Goal: Task Accomplishment & Management: Complete application form

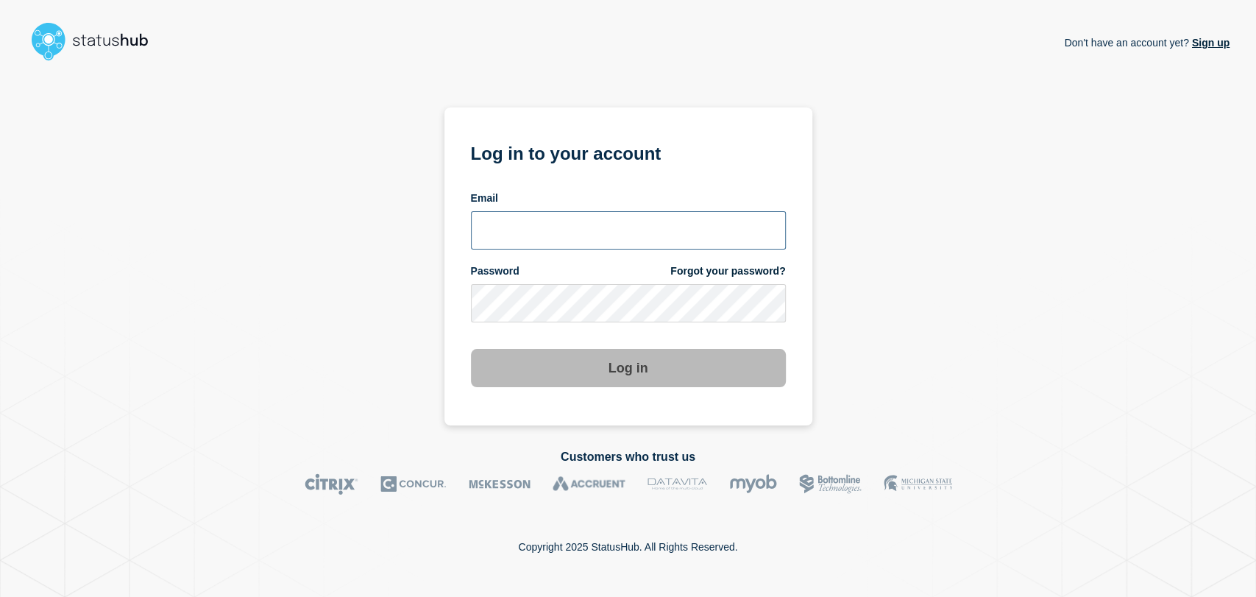
click at [571, 230] on input "email input" at bounding box center [628, 230] width 315 height 38
type input "[PERSON_NAME][EMAIL_ADDRESS][PERSON_NAME][DOMAIN_NAME]"
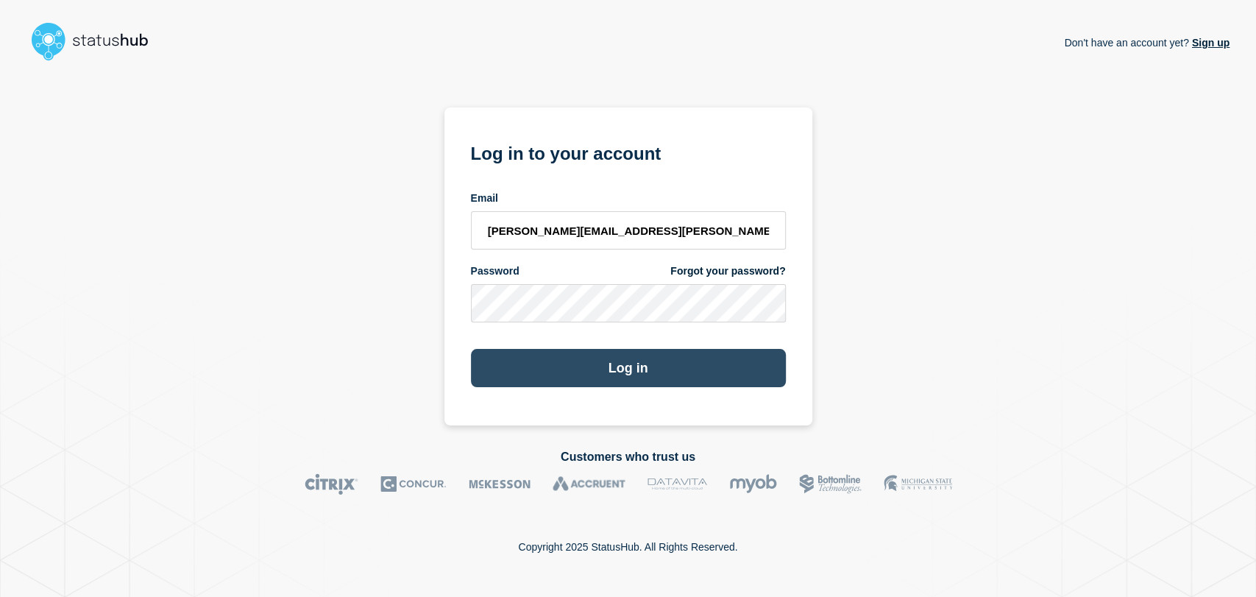
click at [586, 360] on button "Log in" at bounding box center [628, 368] width 315 height 38
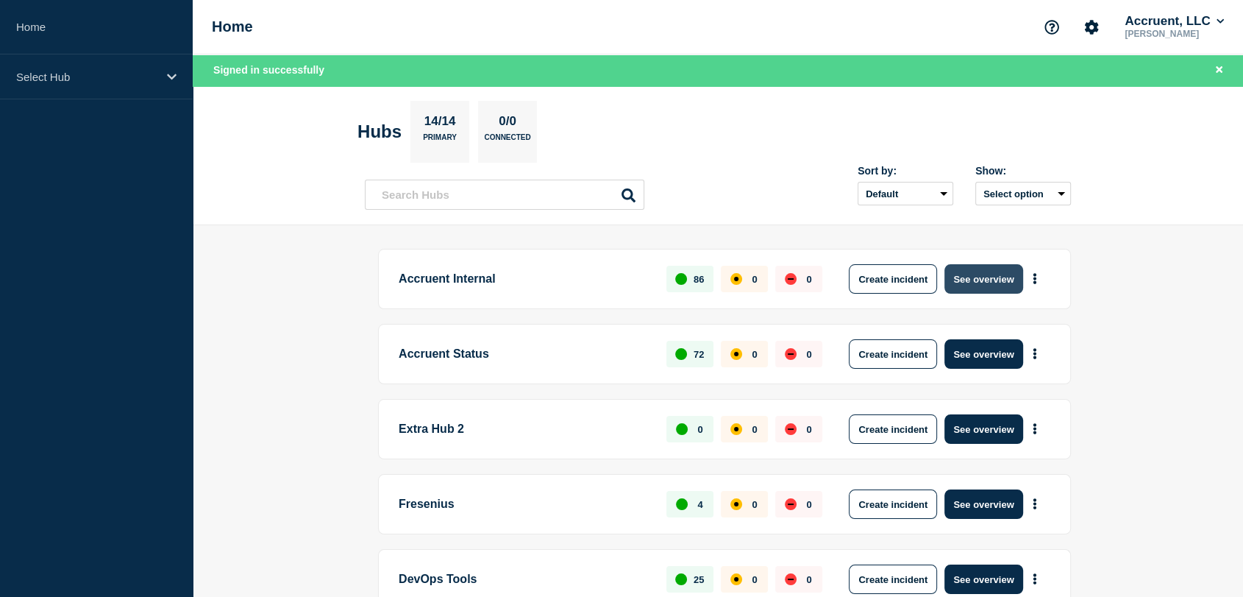
click at [968, 278] on button "See overview" at bounding box center [983, 278] width 78 height 29
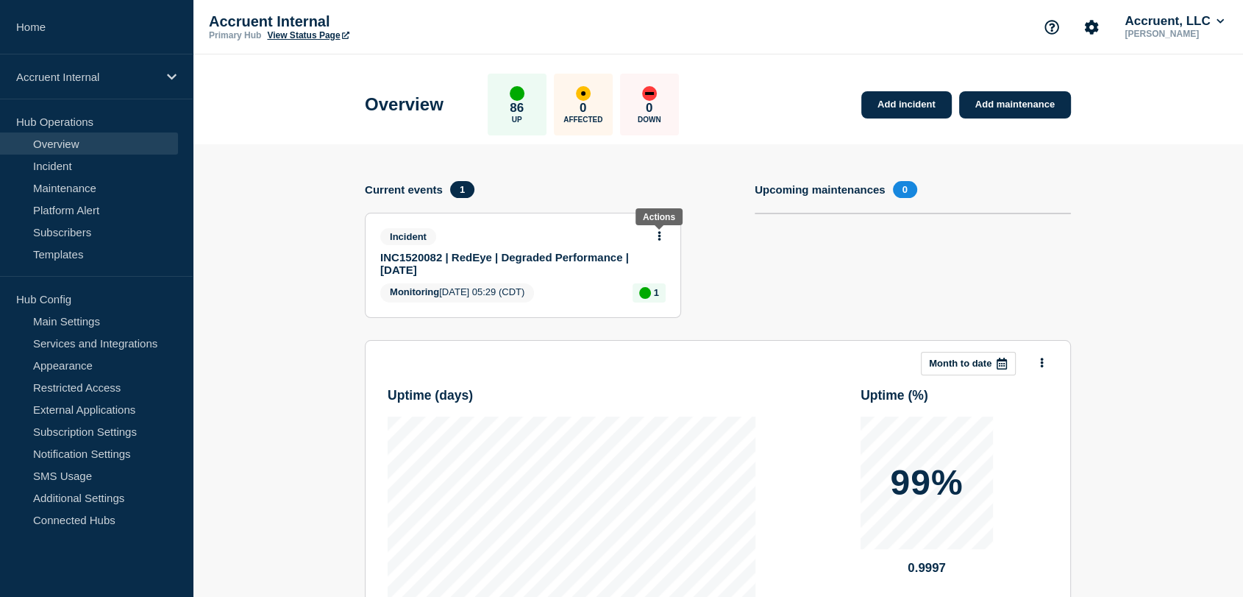
click at [660, 233] on icon at bounding box center [660, 236] width 4 height 10
click at [676, 288] on link "Update incident" at bounding box center [659, 289] width 71 height 12
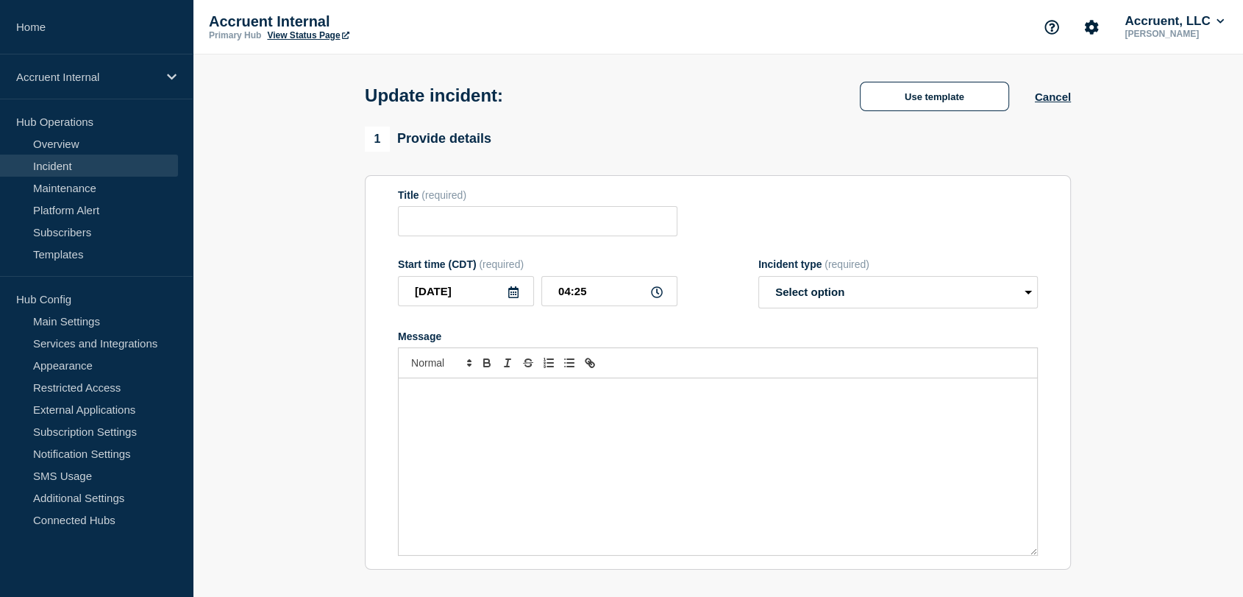
type input "INC1520082 | RedEye | Degraded Performance | [DATE]"
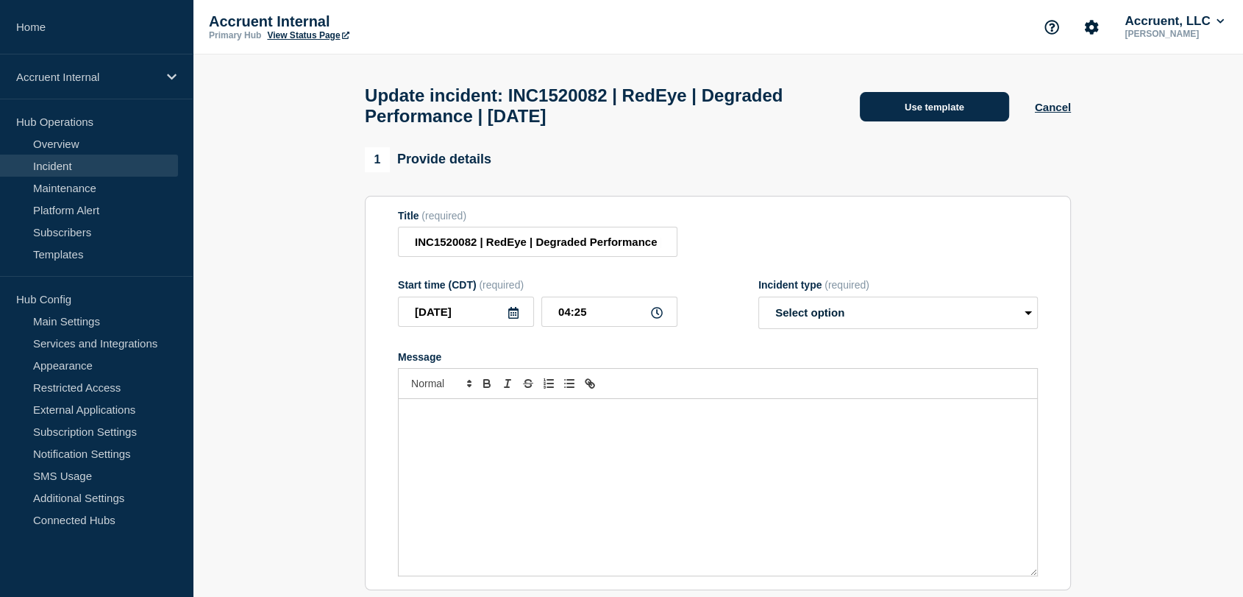
click at [882, 104] on button "Use template" at bounding box center [934, 106] width 149 height 29
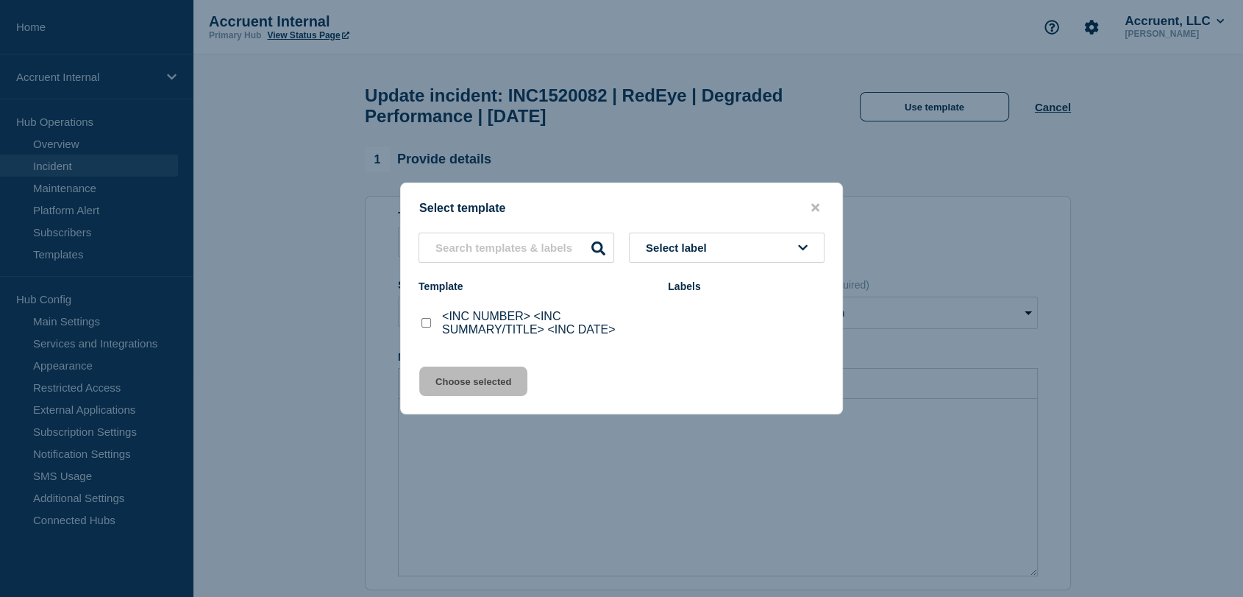
click at [427, 325] on input "<INC NUMBER> <INC SUMMARY/TITLE> <INC DATE> checkbox" at bounding box center [426, 323] width 10 height 10
checkbox input "true"
click at [460, 377] on button "Choose selected" at bounding box center [473, 380] width 108 height 29
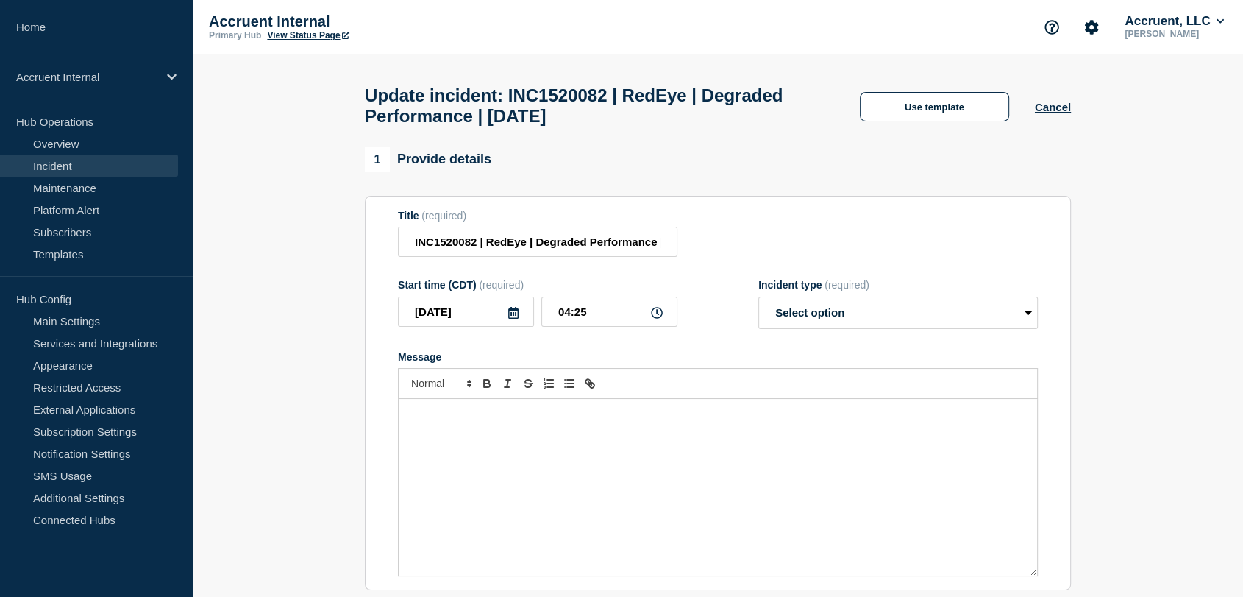
select select "investigating"
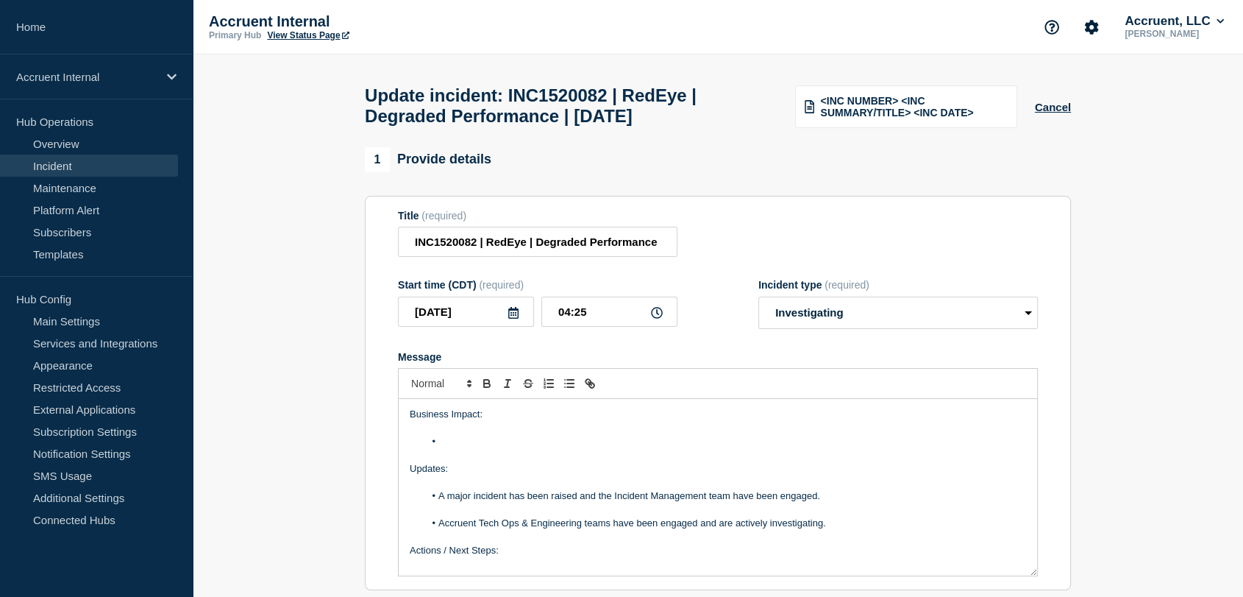
click at [472, 448] on li "Message" at bounding box center [725, 441] width 602 height 13
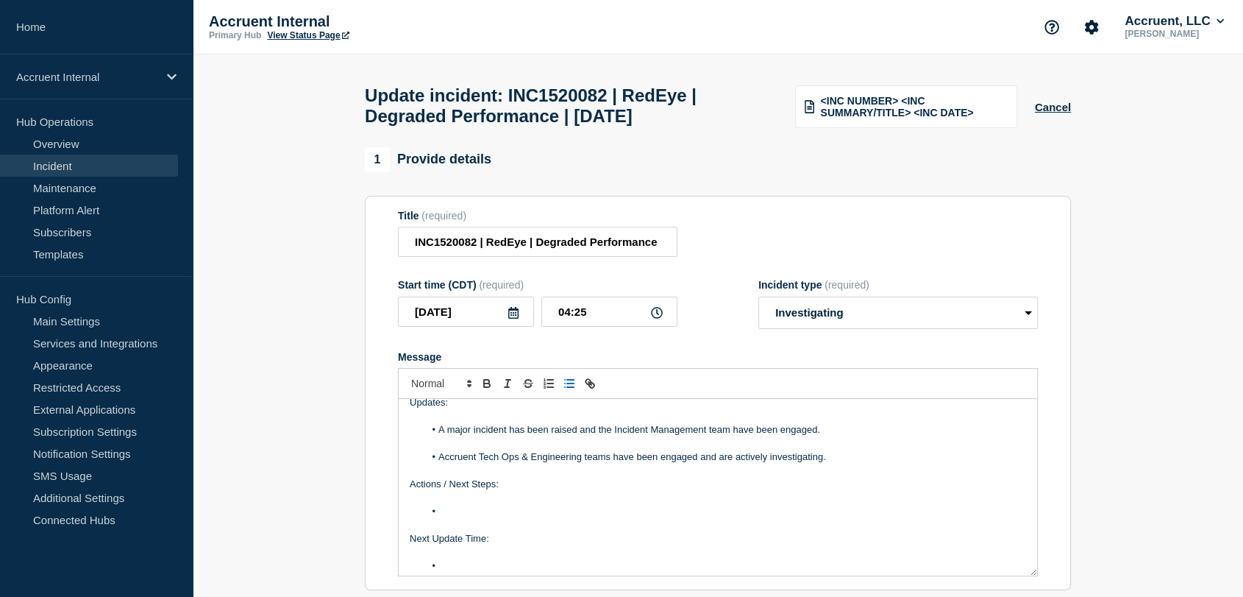
scroll to position [140, 0]
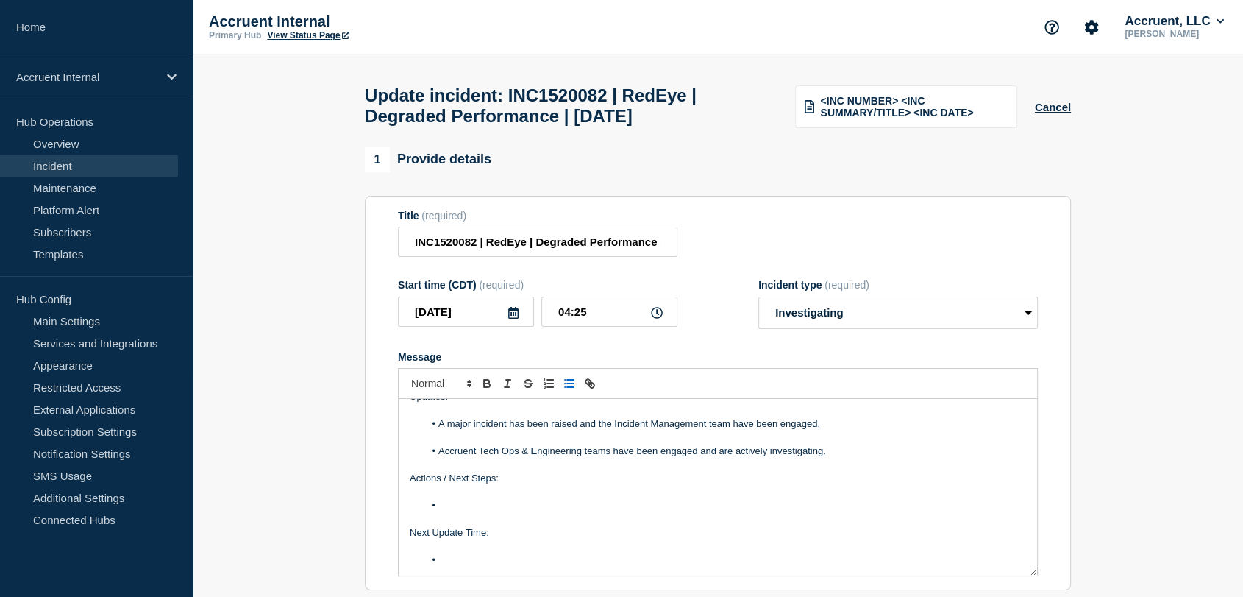
click at [491, 512] on li "Message" at bounding box center [725, 505] width 602 height 13
click at [462, 509] on li "Message" at bounding box center [725, 505] width 602 height 13
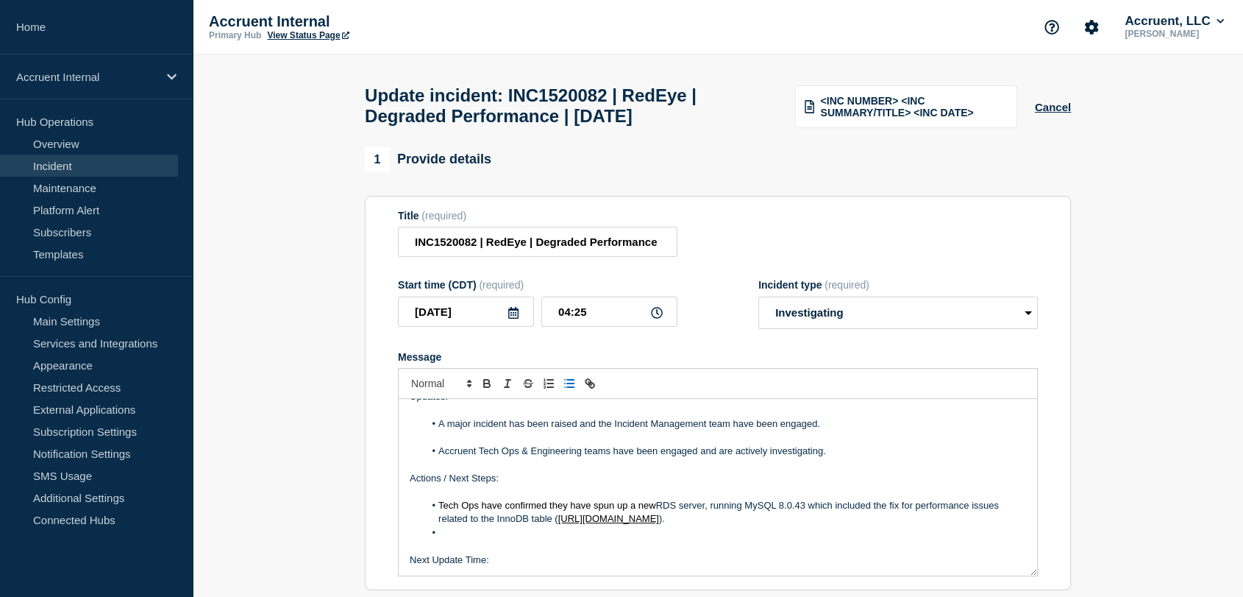
click at [567, 511] on span "Tech Ops have confirmed they have spun up a new" at bounding box center [547, 504] width 218 height 11
drag, startPoint x: 847, startPoint y: 513, endPoint x: 671, endPoint y: 513, distance: 175.8
click at [671, 513] on li "Tech Ops have confirmed service has remained stable have spun up a new RDS serv…" at bounding box center [725, 512] width 602 height 27
click at [815, 511] on span "MySQL 8.0.43 which included the fix for performance issues related to the InnoD…" at bounding box center [722, 511] width 568 height 24
drag, startPoint x: 606, startPoint y: 526, endPoint x: 936, endPoint y: 511, distance: 330.6
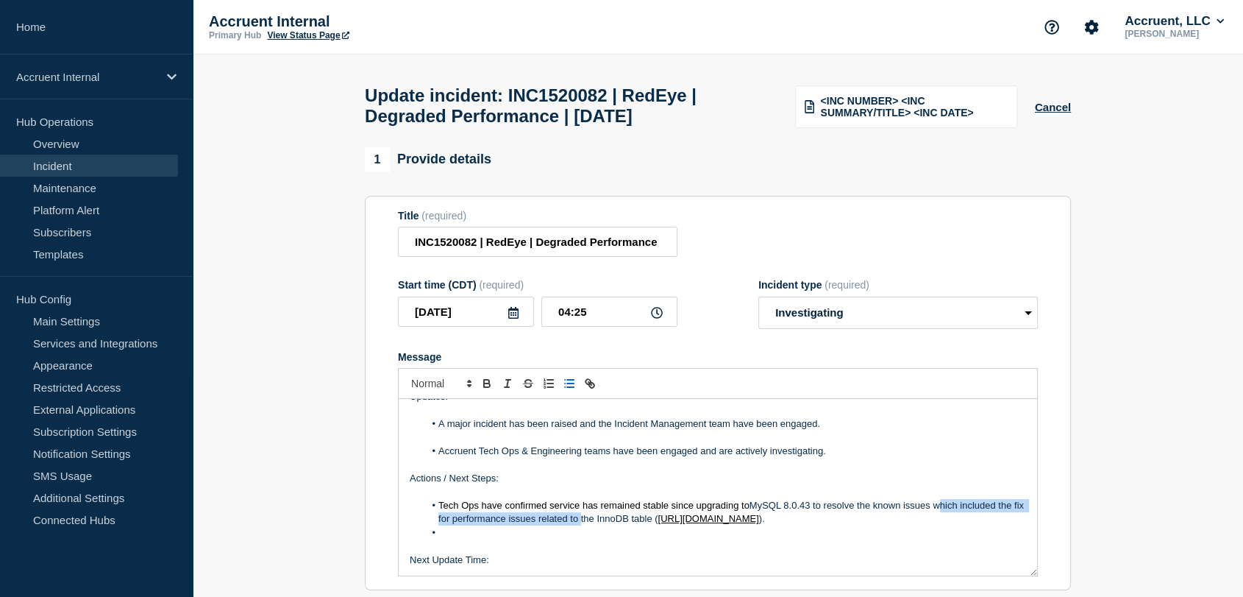
click at [936, 511] on span "MySQL 8.0.43 to resolve the known issues which included the fix for performance…" at bounding box center [732, 511] width 588 height 24
click at [492, 539] on li "Message" at bounding box center [725, 532] width 602 height 13
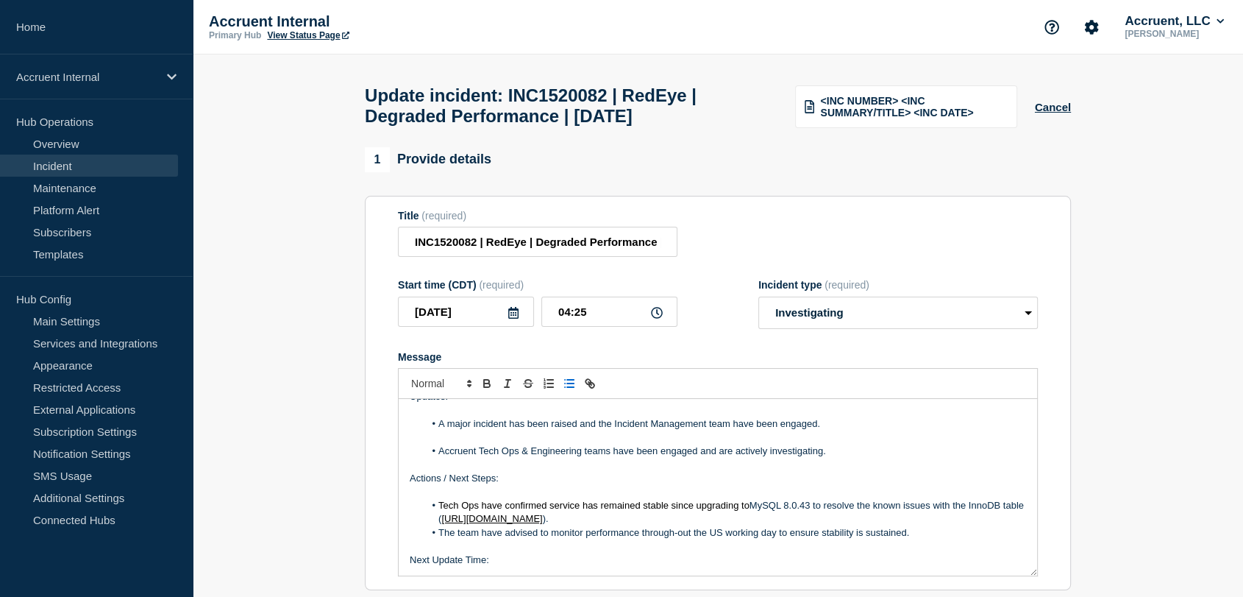
click at [711, 526] on li "Tech Ops have confirmed service has remained stable since upgrading to MySQL 8.…" at bounding box center [725, 512] width 602 height 27
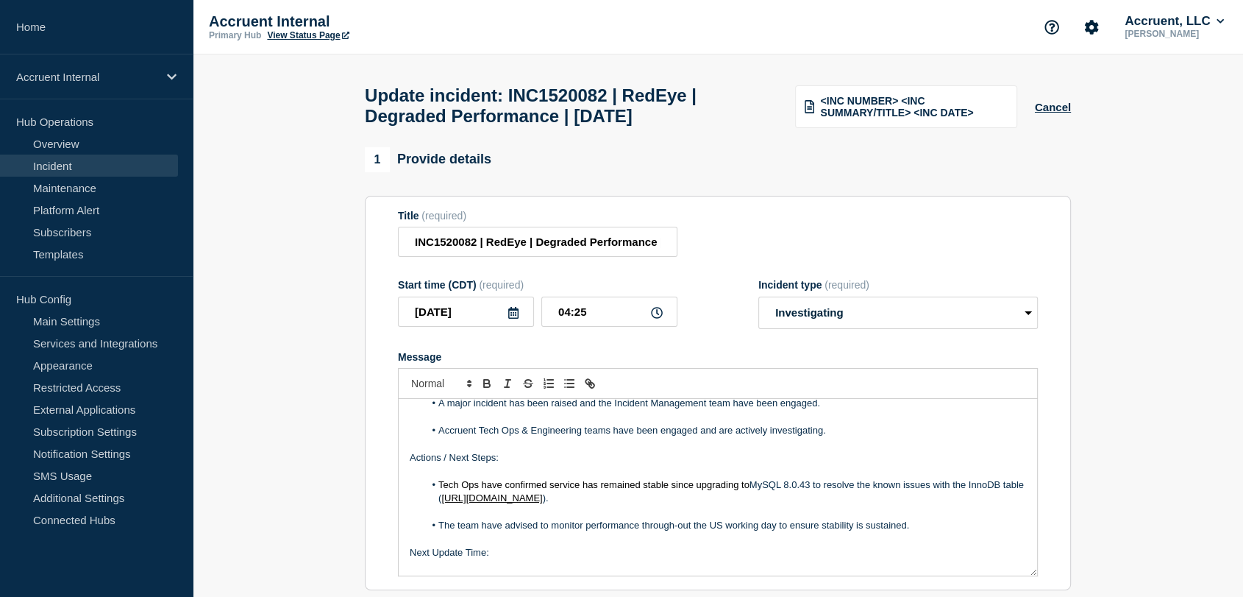
scroll to position [180, 0]
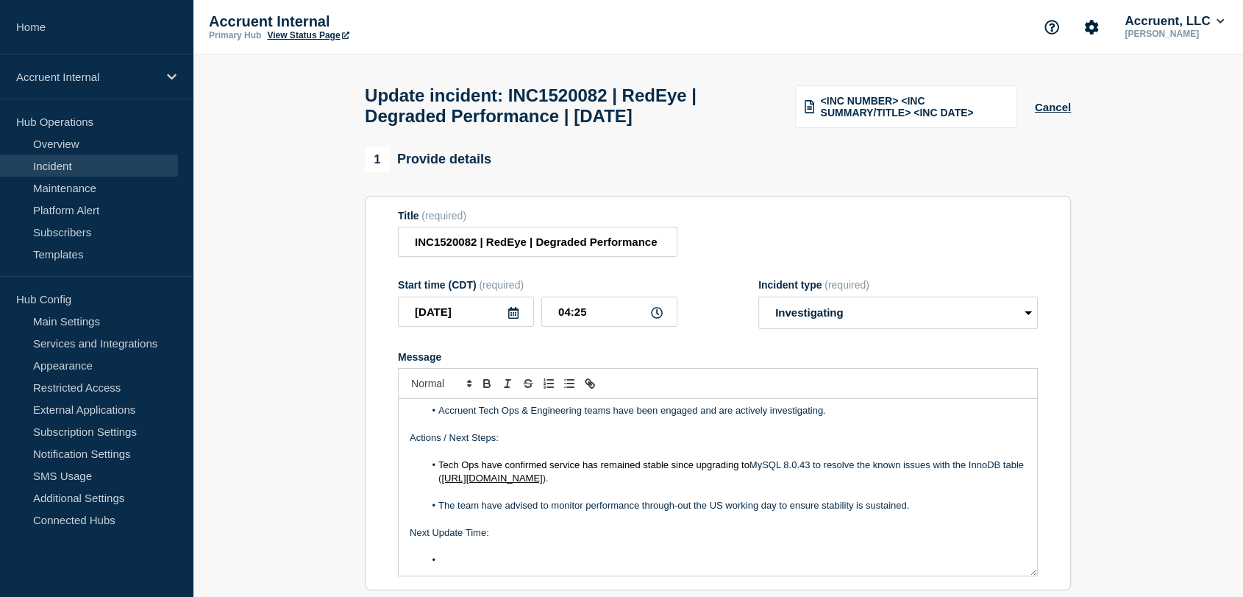
click at [923, 512] on li "The team have advised to monitor performance through-out the US working day to …" at bounding box center [725, 505] width 602 height 13
click at [463, 526] on li "Message" at bounding box center [725, 519] width 602 height 13
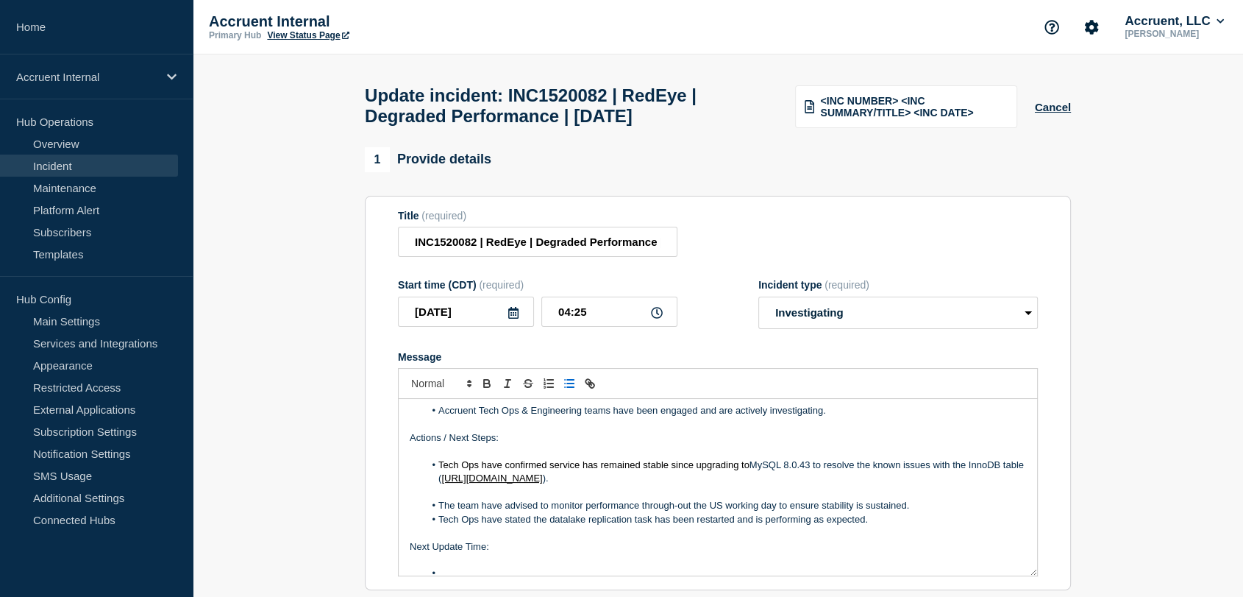
click at [921, 512] on li "The team have advised to monitor performance through-out the US working day to …" at bounding box center [725, 505] width 602 height 13
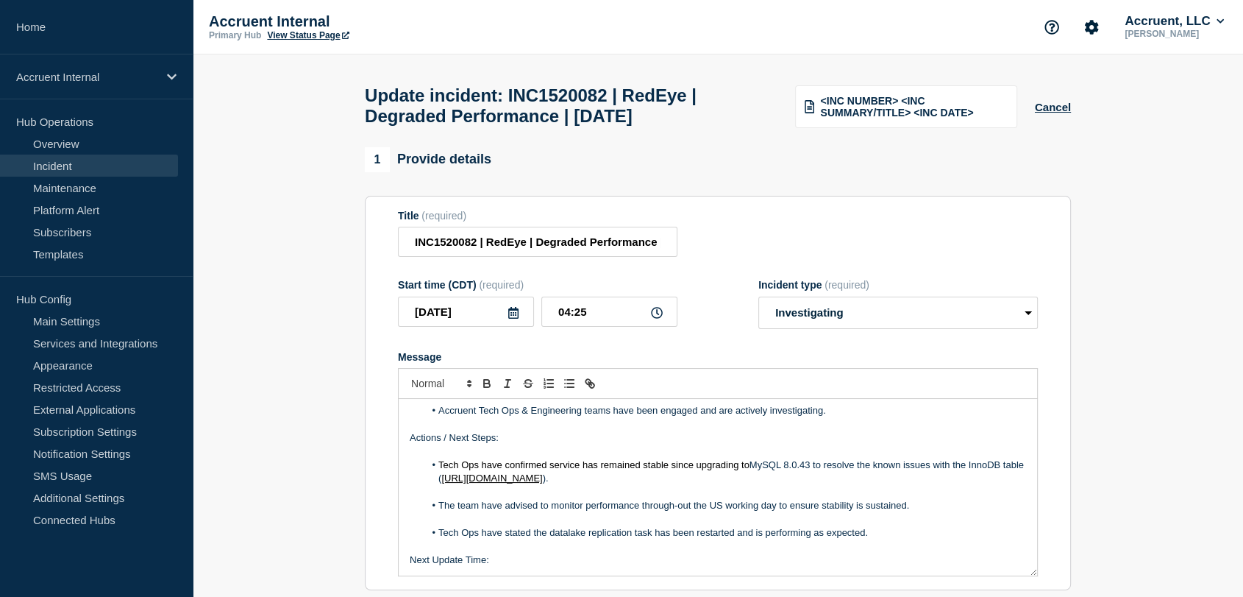
scroll to position [207, 0]
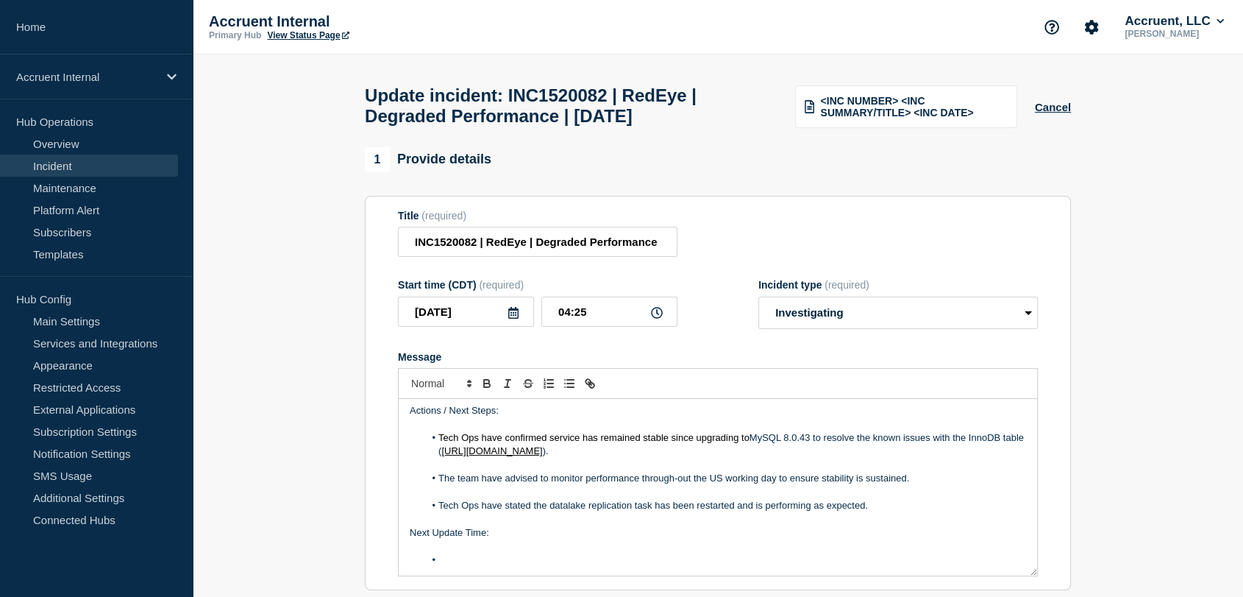
click at [877, 512] on li "Tech Ops have stated the datalake replication task has been restarted and is pe…" at bounding box center [725, 505] width 602 height 13
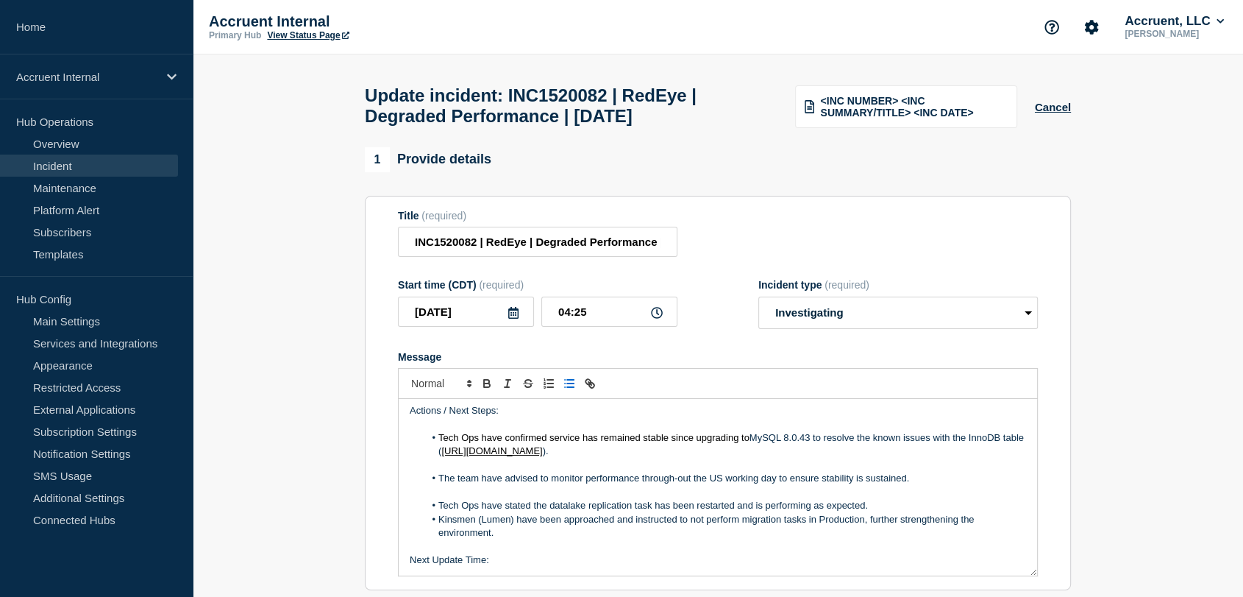
click at [914, 512] on li "Tech Ops have stated the datalake replication task has been restarted and is pe…" at bounding box center [725, 505] width 602 height 13
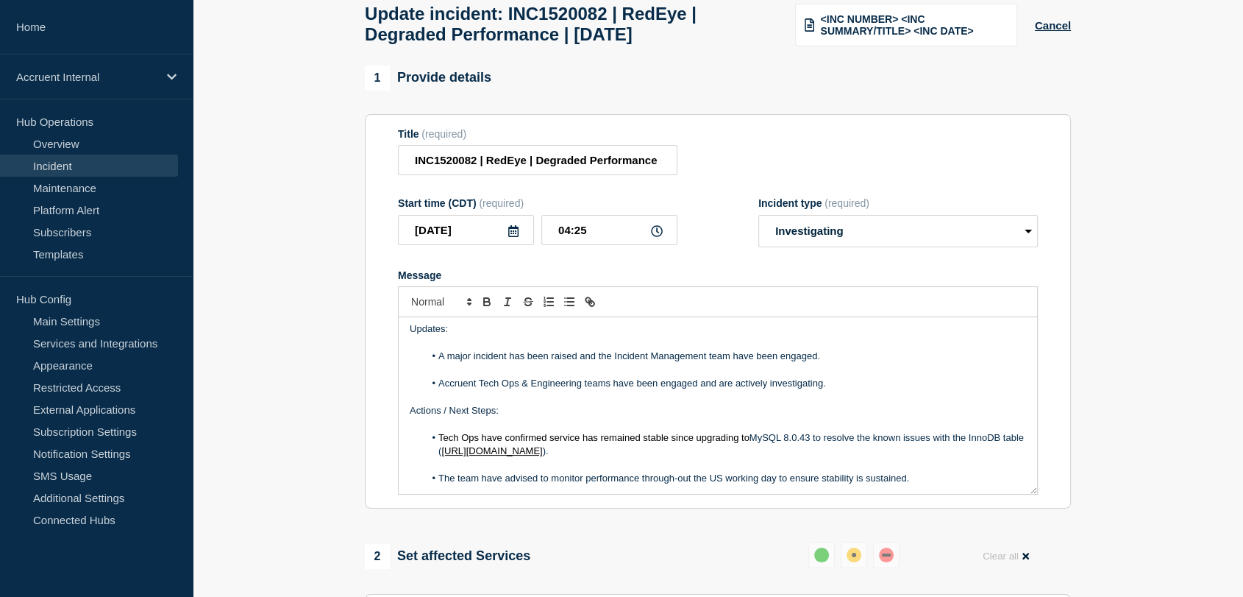
scroll to position [115, 0]
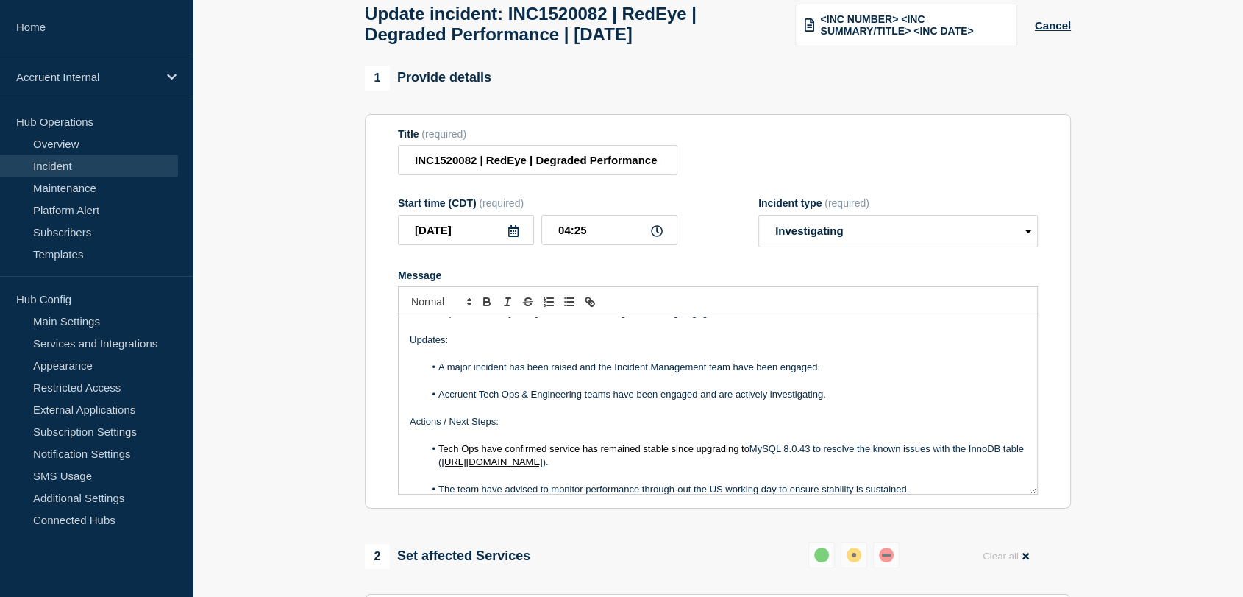
drag, startPoint x: 509, startPoint y: 431, endPoint x: 436, endPoint y: 454, distance: 76.3
click at [436, 454] on div "Business Impact: Multiple customers reported degraded performance impacting nav…" at bounding box center [718, 405] width 638 height 177
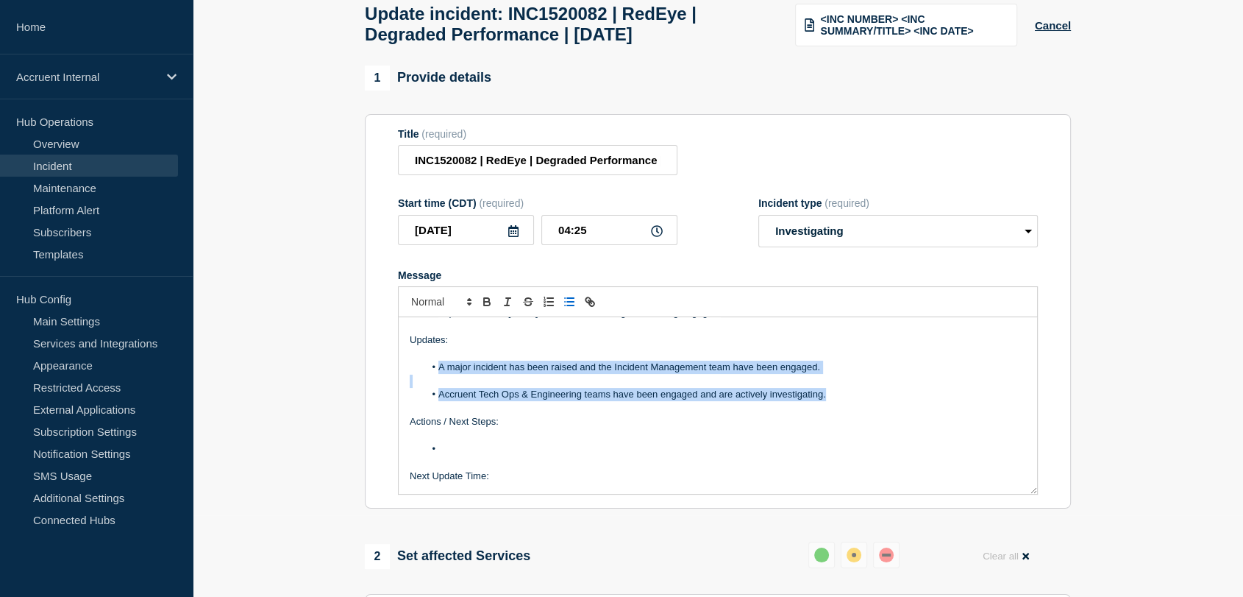
drag, startPoint x: 830, startPoint y: 404, endPoint x: 438, endPoint y: 377, distance: 392.2
click at [438, 377] on div "Business Impact: Multiple customers reported degraded performance impacting nav…" at bounding box center [718, 405] width 638 height 177
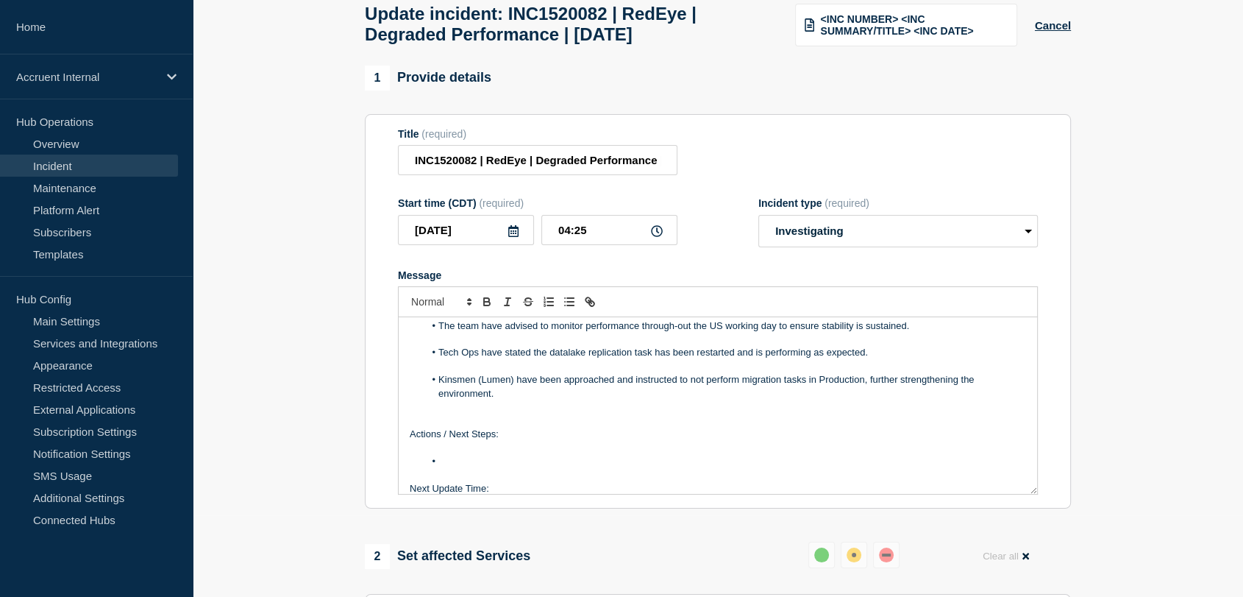
scroll to position [34, 0]
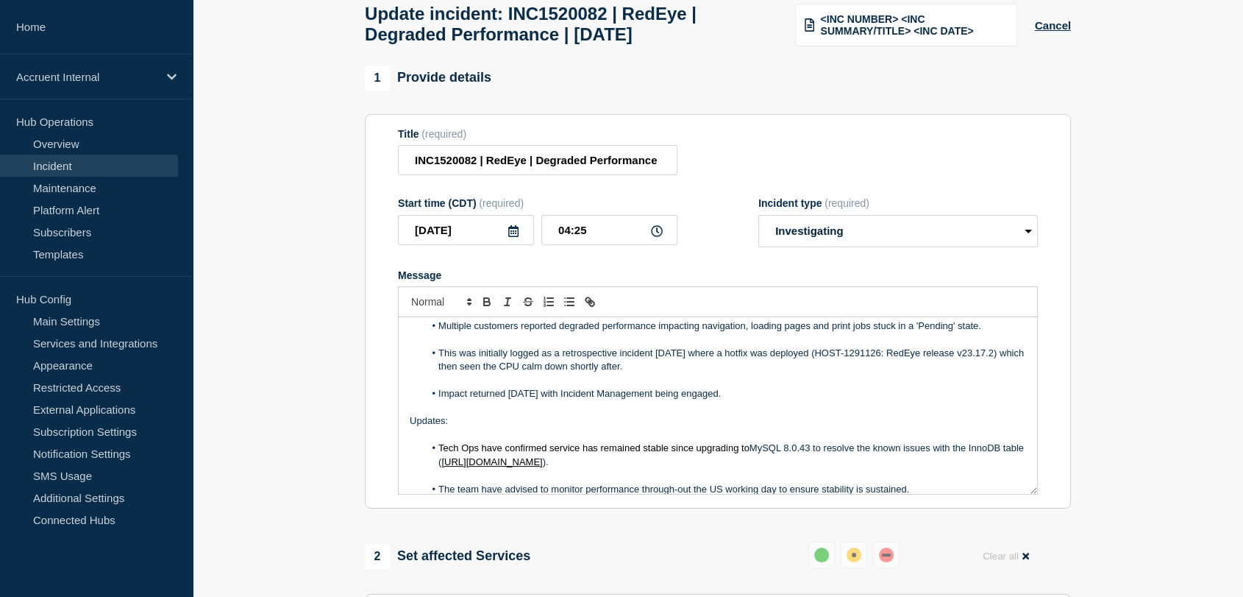
click at [497, 414] on p "Message" at bounding box center [718, 407] width 616 height 13
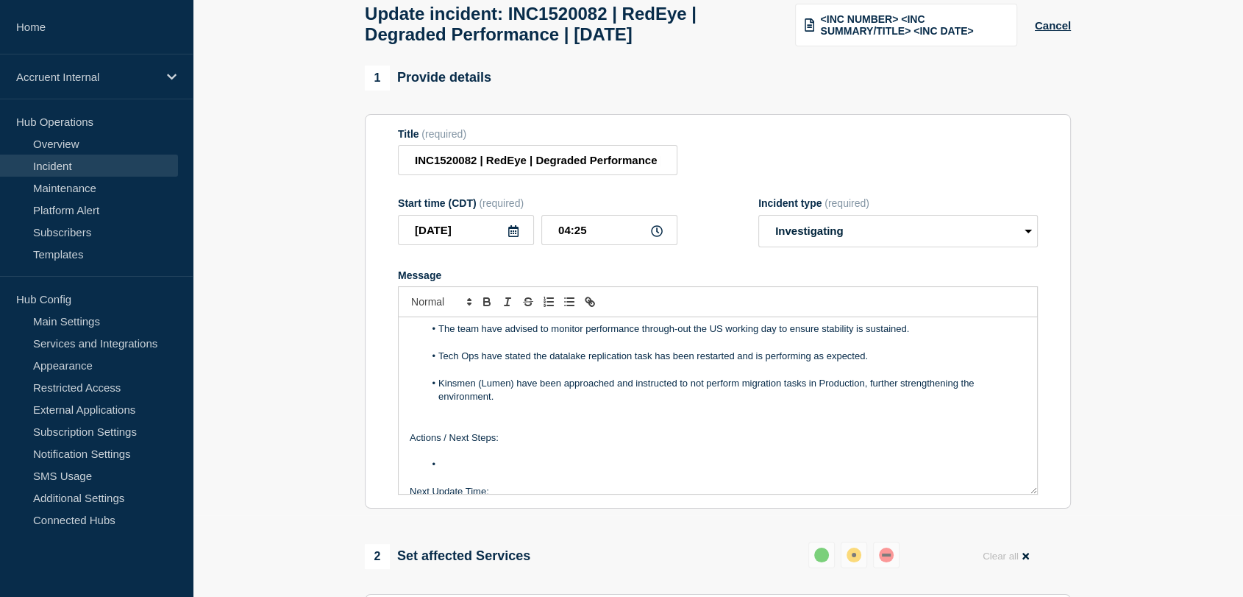
scroll to position [245, 0]
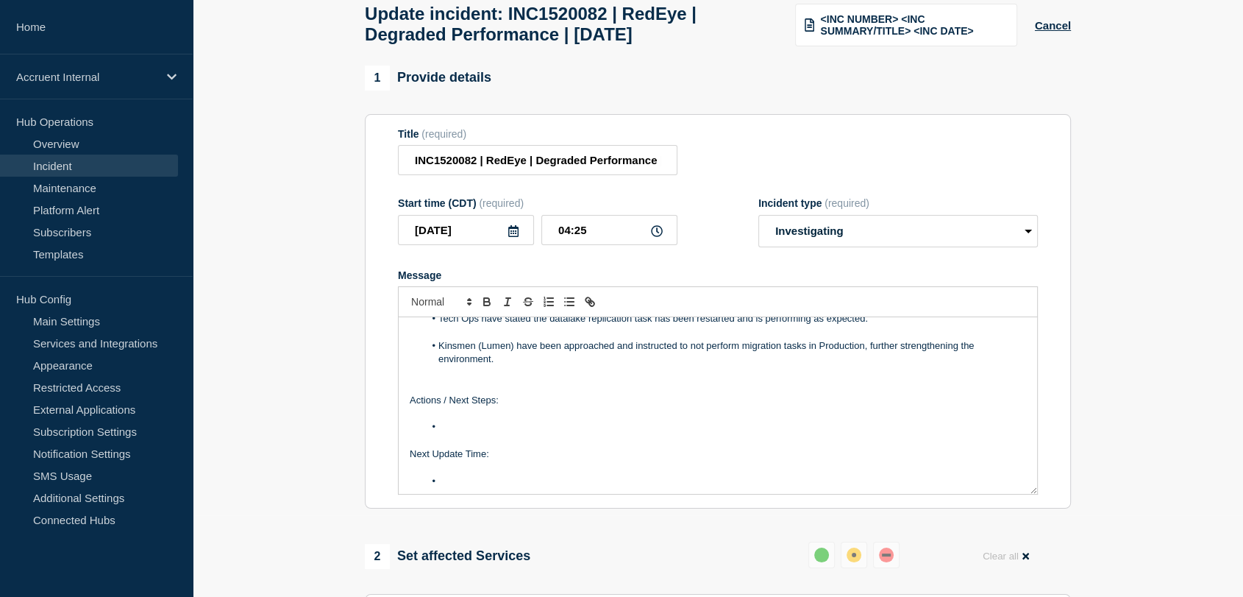
click at [486, 433] on li "Message" at bounding box center [725, 426] width 602 height 13
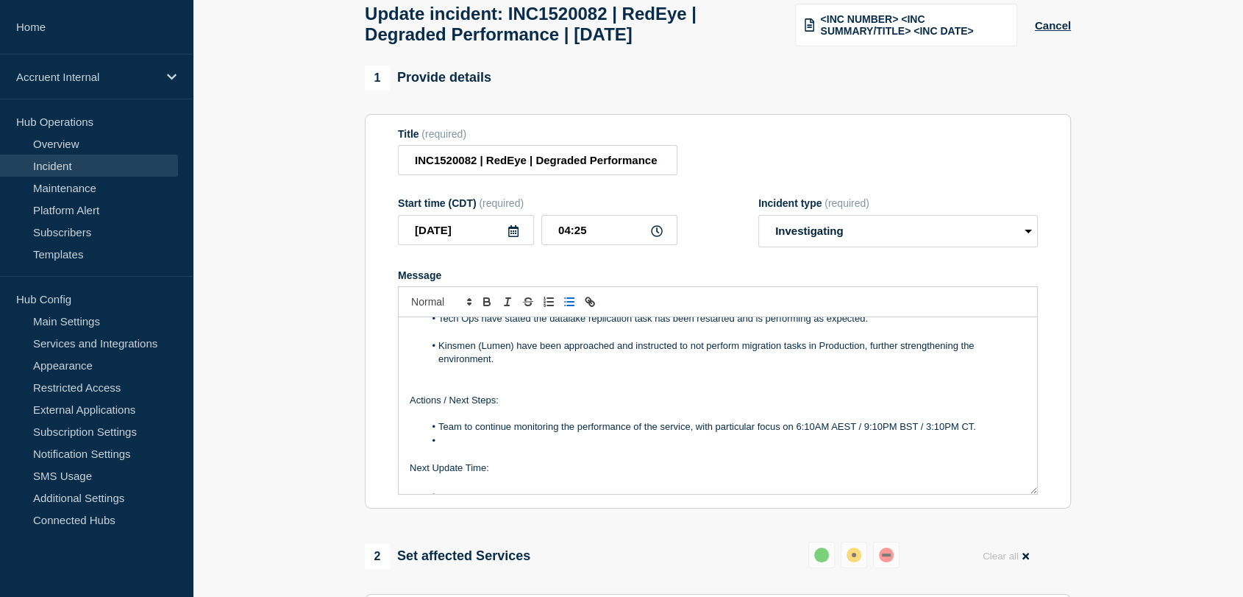
click at [459, 444] on li "Message" at bounding box center [725, 440] width 602 height 13
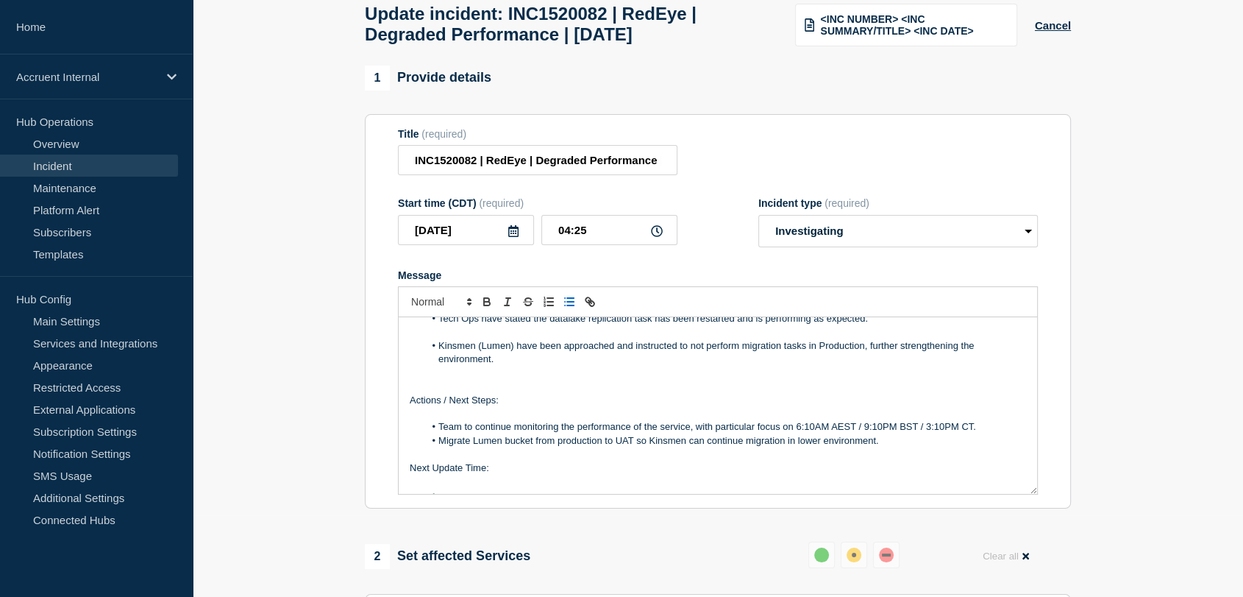
click at [978, 433] on li "Team to continue monitoring the performance of the service, with particular foc…" at bounding box center [725, 426] width 602 height 13
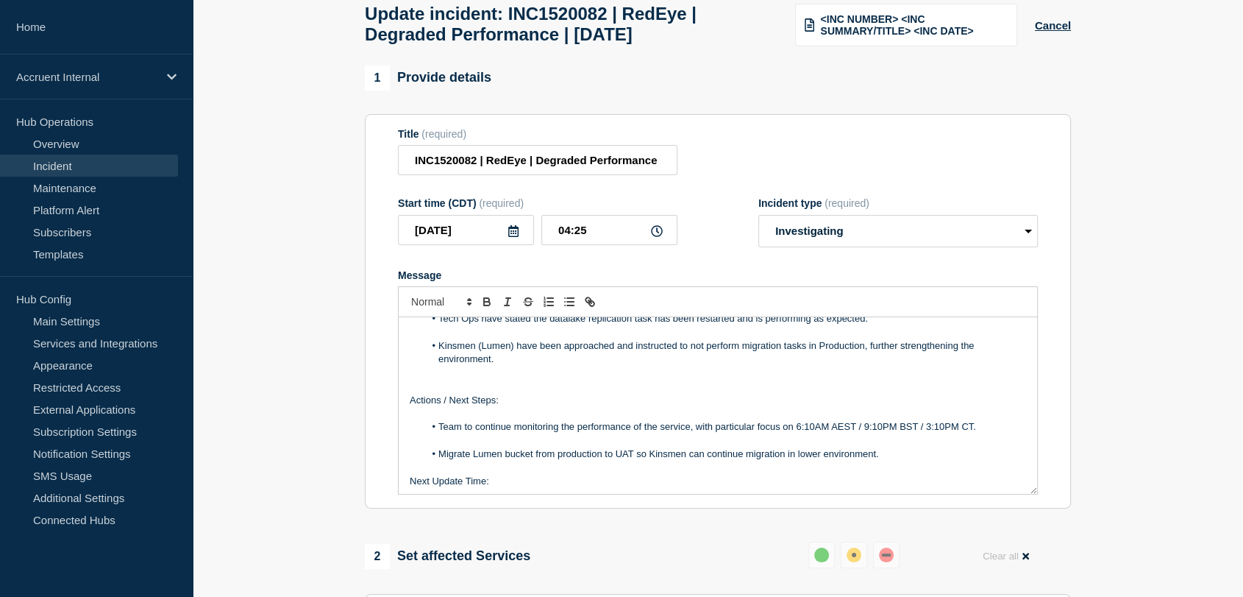
click at [899, 460] on li "Migrate Lumen bucket from production to UAT so Kinsmen can continue migration i…" at bounding box center [725, 453] width 602 height 13
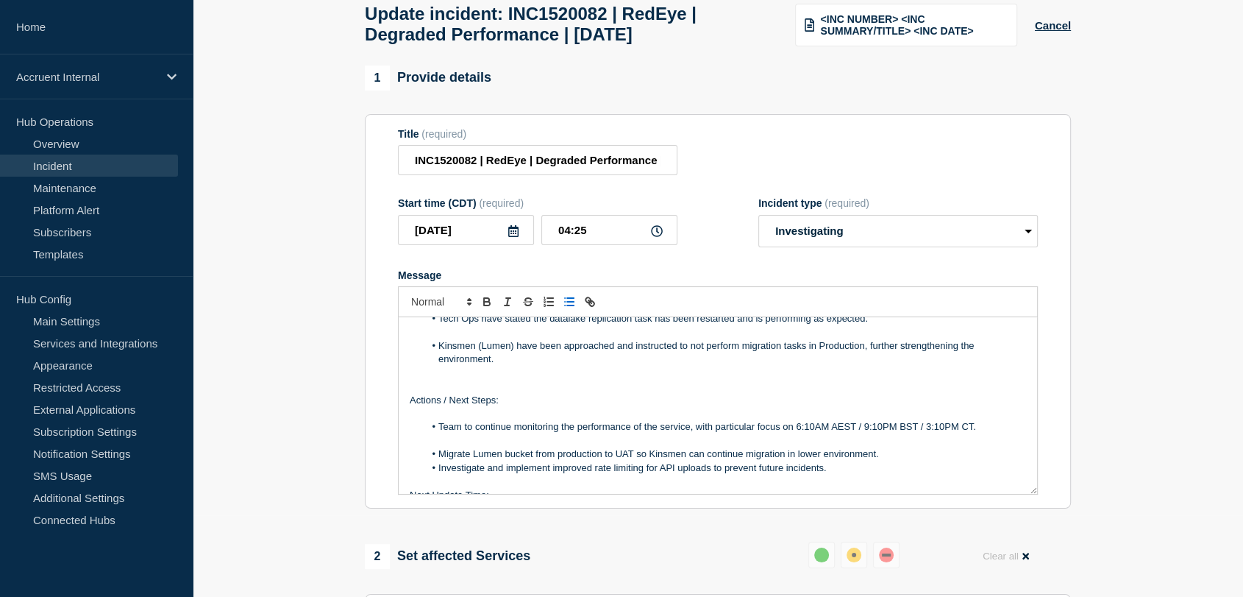
click at [893, 460] on li "Migrate Lumen bucket from production to UAT so Kinsmen can continue migration i…" at bounding box center [725, 453] width 602 height 13
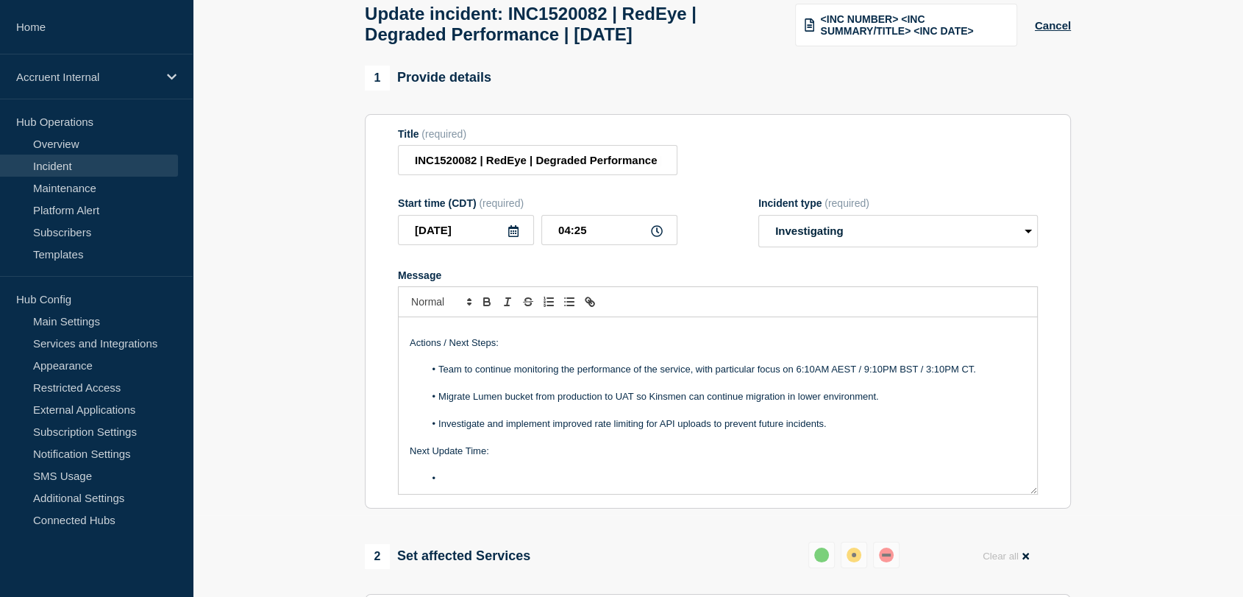
click at [853, 430] on li "Investigate and implement improved rate limiting for API uploads to prevent fut…" at bounding box center [725, 423] width 602 height 13
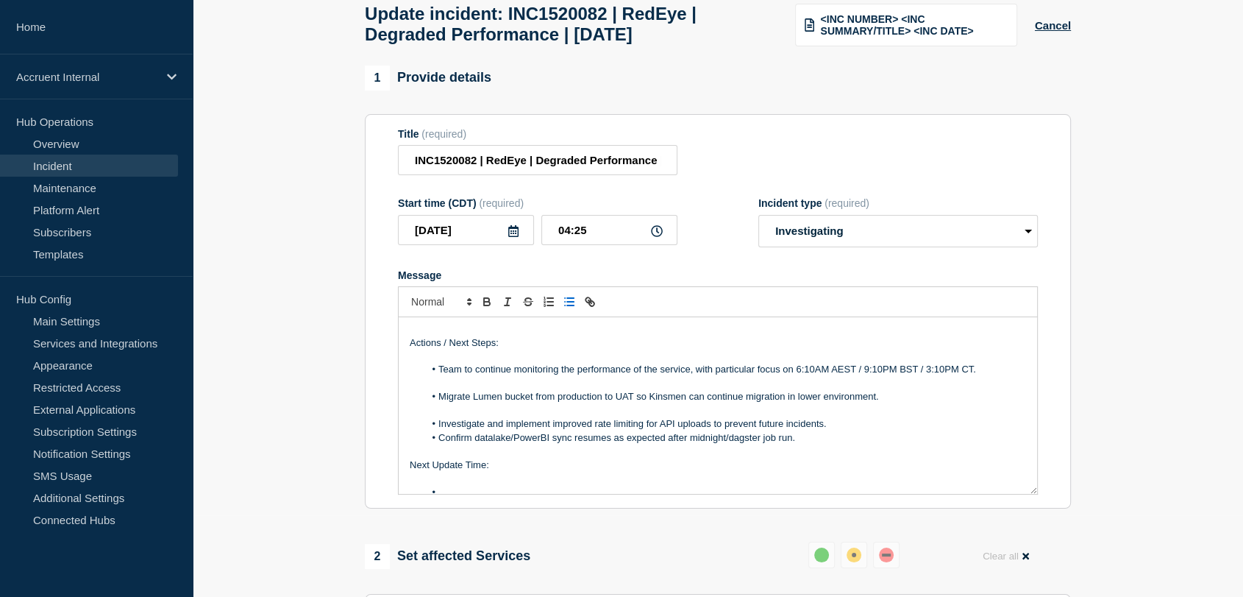
click at [842, 430] on li "Investigate and implement improved rate limiting for API uploads to prevent fut…" at bounding box center [725, 423] width 602 height 13
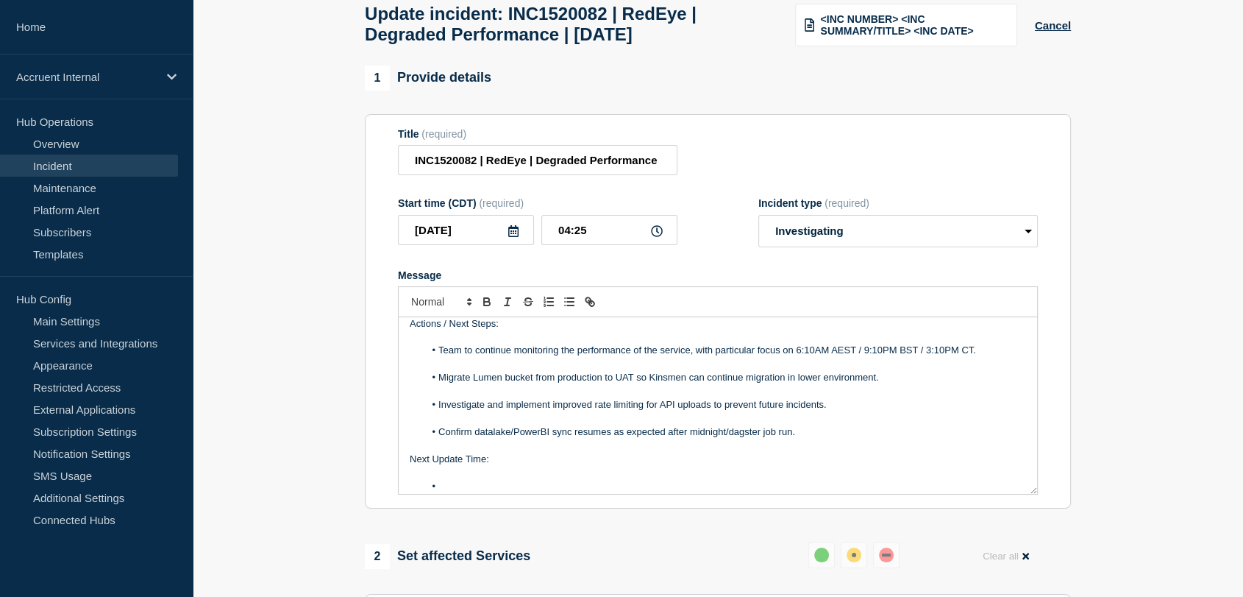
scroll to position [330, 0]
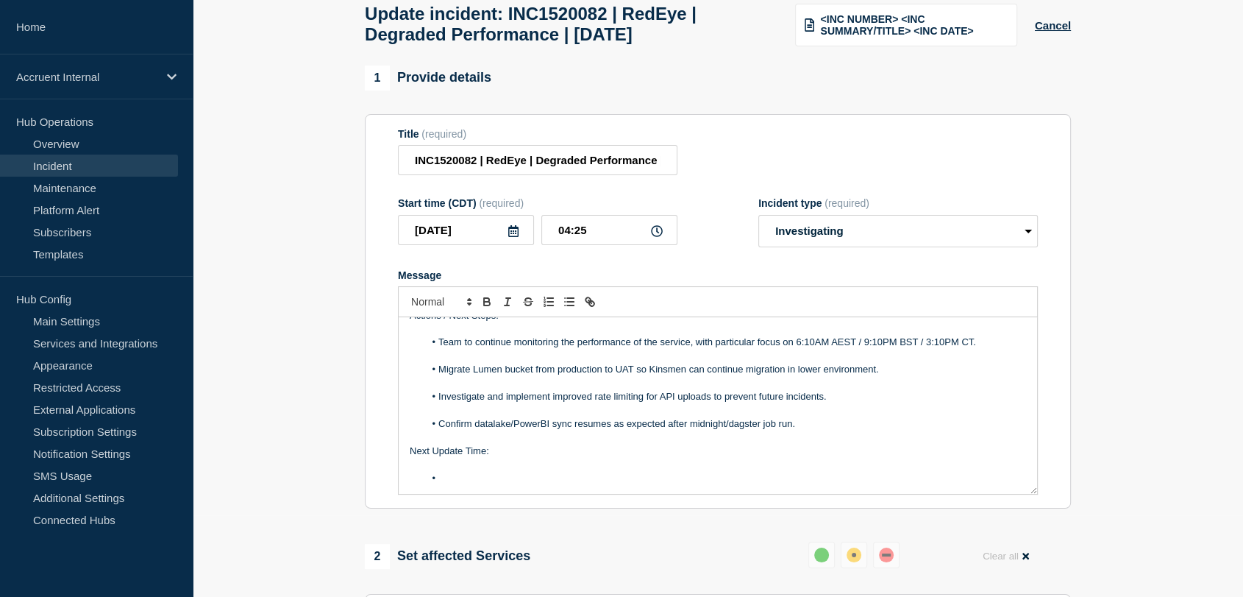
click at [519, 485] on li "Message" at bounding box center [725, 478] width 602 height 13
click at [904, 234] on select "Select option Investigating Identified Monitoring Resolved" at bounding box center [898, 231] width 280 height 32
select select "monitoring"
click at [758, 223] on select "Select option Investigating Identified Monitoring Resolved" at bounding box center [898, 231] width 280 height 32
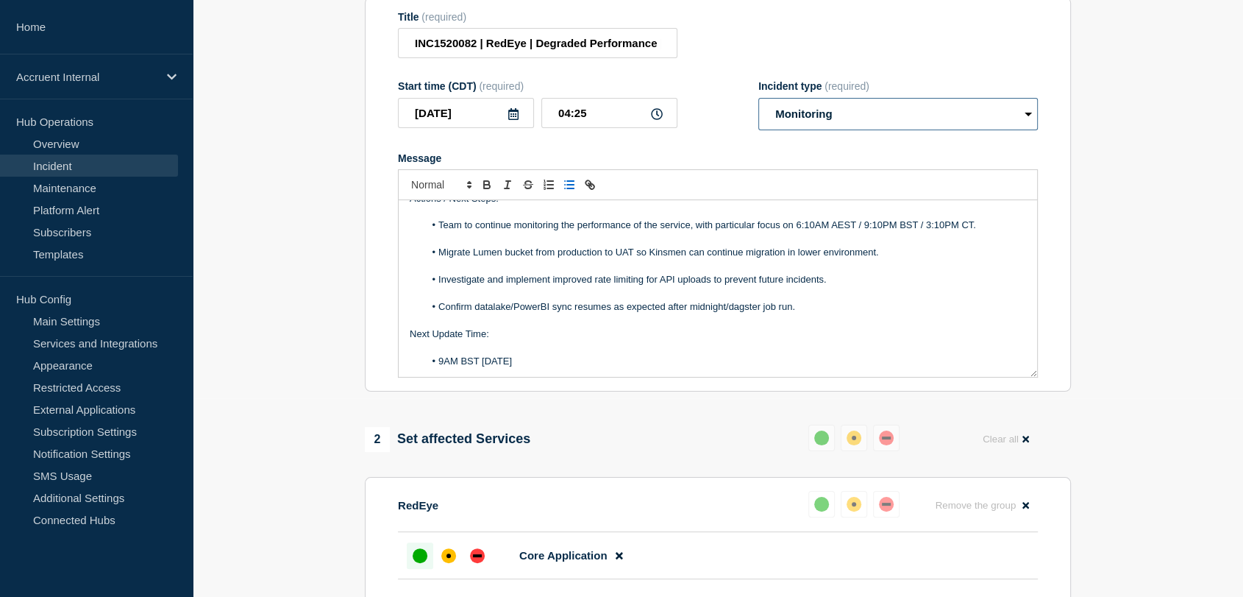
scroll to position [408, 0]
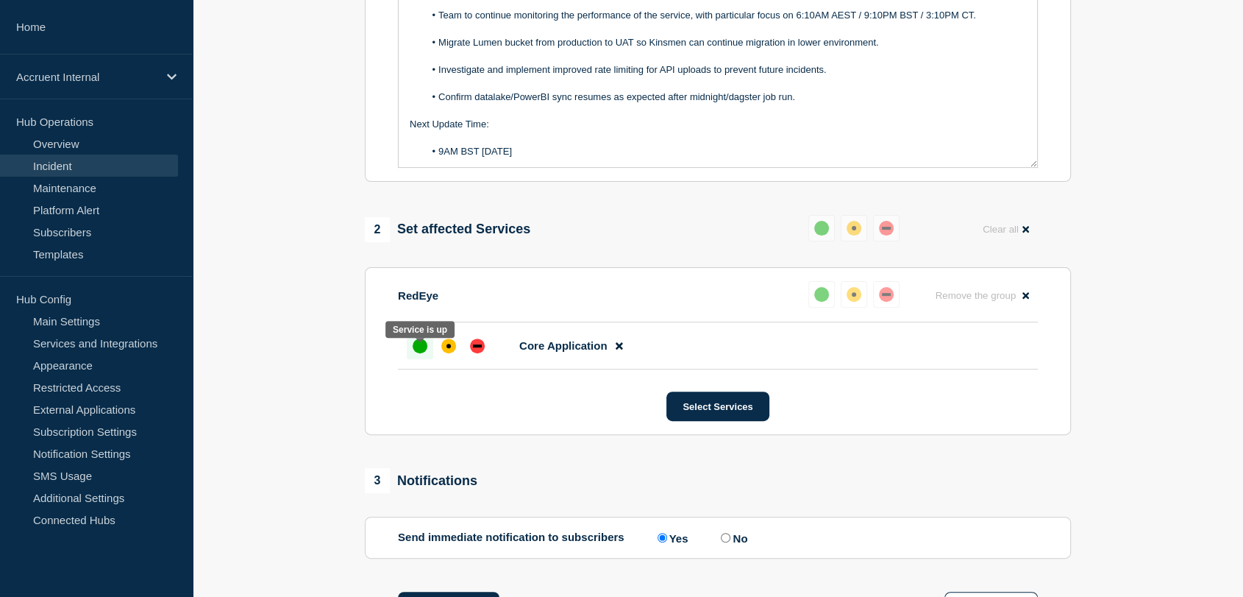
click at [413, 353] on div "up" at bounding box center [420, 345] width 15 height 15
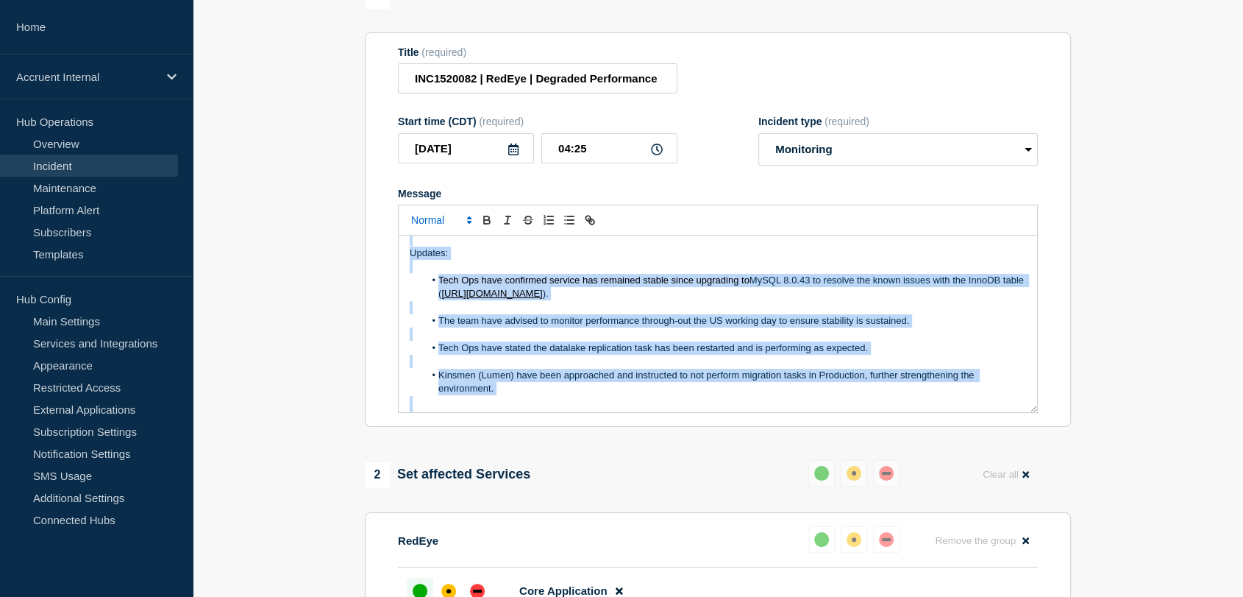
scroll to position [0, 0]
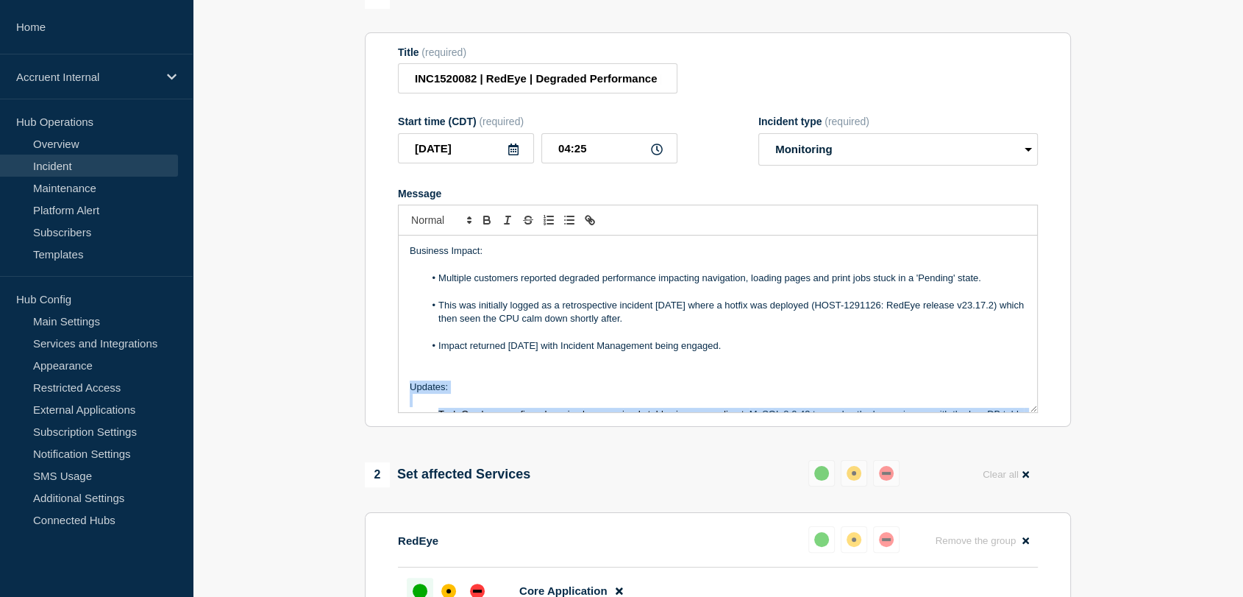
drag, startPoint x: 824, startPoint y: 349, endPoint x: 410, endPoint y: 396, distance: 416.1
click at [410, 396] on div "Business Impact: Multiple customers reported degraded performance impacting nav…" at bounding box center [718, 323] width 638 height 177
copy div "Updates: Tech Ops have confirmed service has remained stable since upgrading to…"
click at [294, 230] on section "1 Provide details Title (required) INC1520082 | RedEye | Degraded Performance |…" at bounding box center [718, 527] width 1050 height 1086
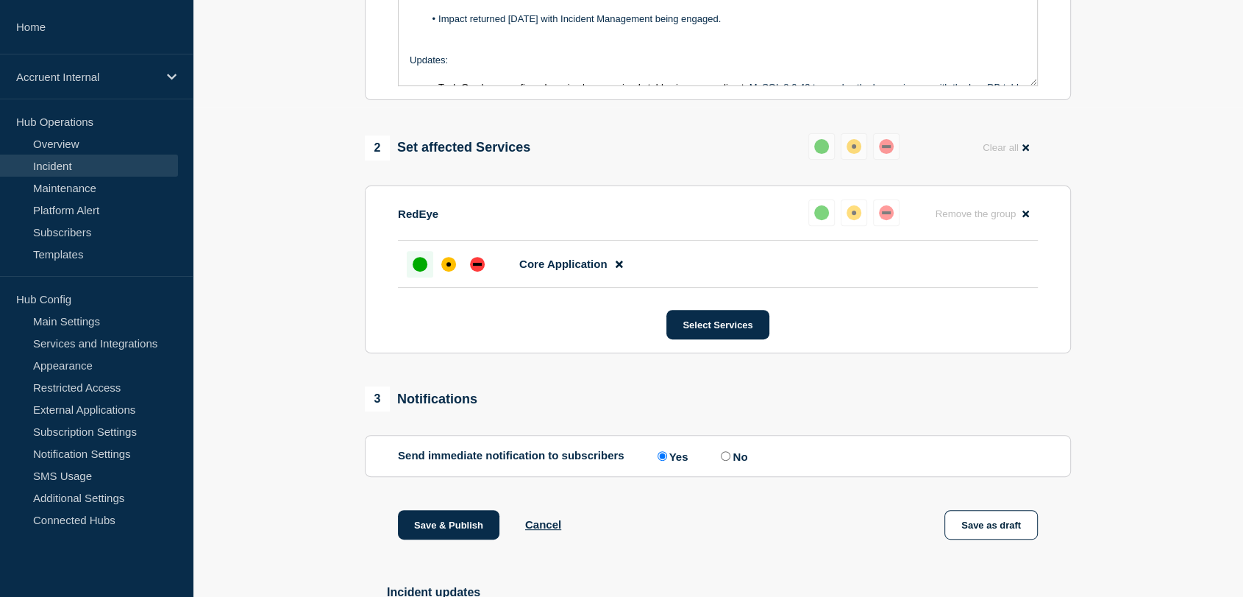
scroll to position [572, 0]
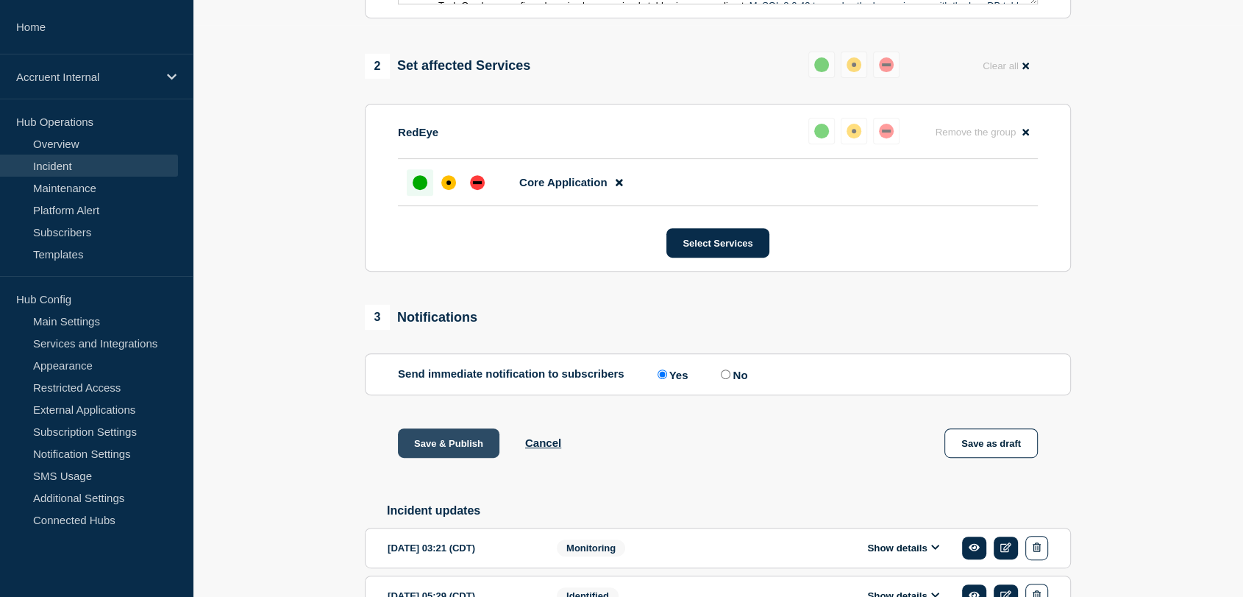
click at [456, 458] on button "Save & Publish" at bounding box center [449, 442] width 102 height 29
